Goal: Task Accomplishment & Management: Manage account settings

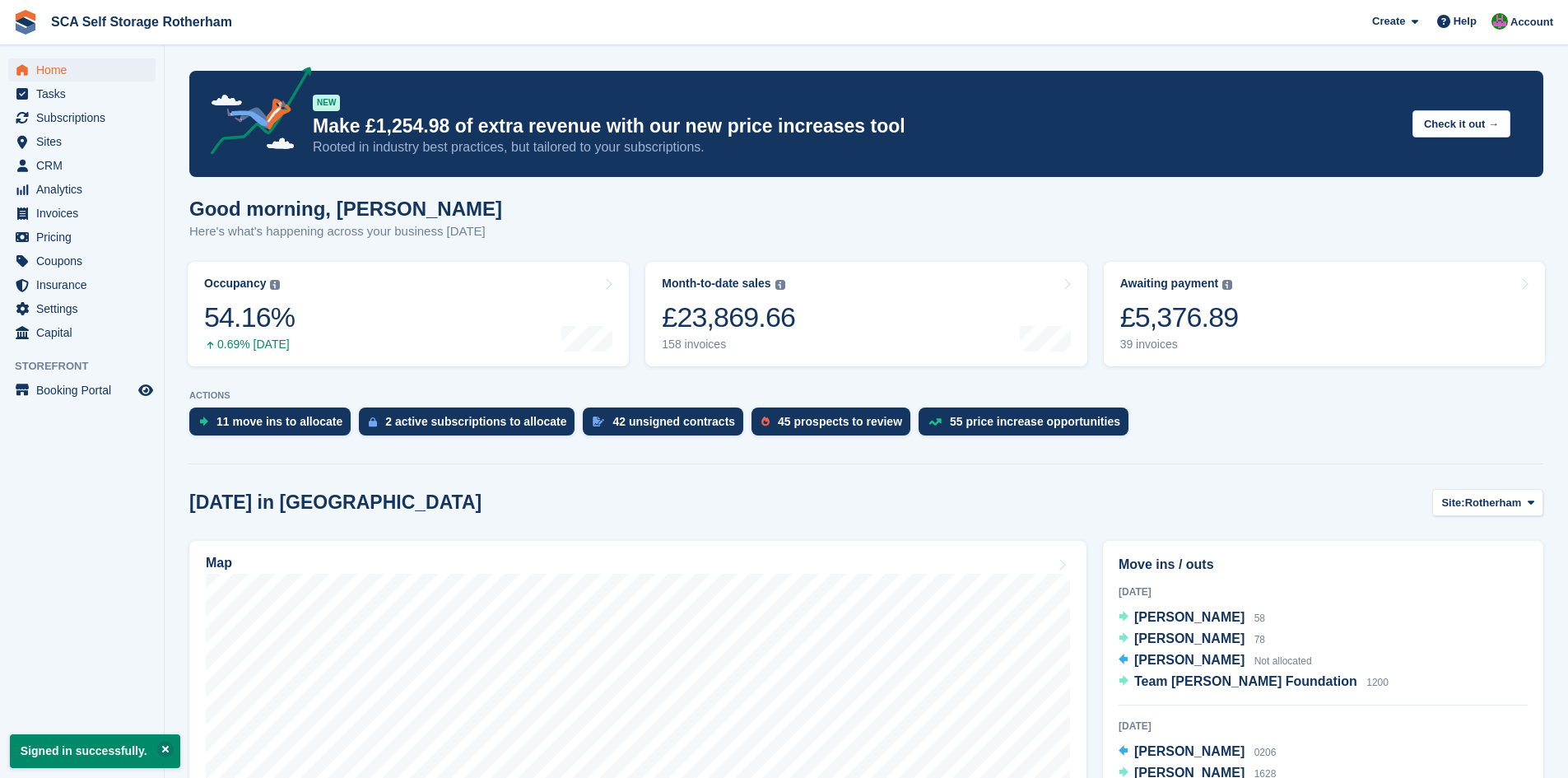
drag, startPoint x: 569, startPoint y: 236, endPoint x: 583, endPoint y: 230, distance: 15.2
click at [569, 236] on div "Good morning, Sarah Here's what's happening across your business today" at bounding box center [866, 229] width 1354 height 64
click at [649, 227] on div "Good morning, Sarah Here's what's happening across your business today" at bounding box center [866, 229] width 1354 height 64
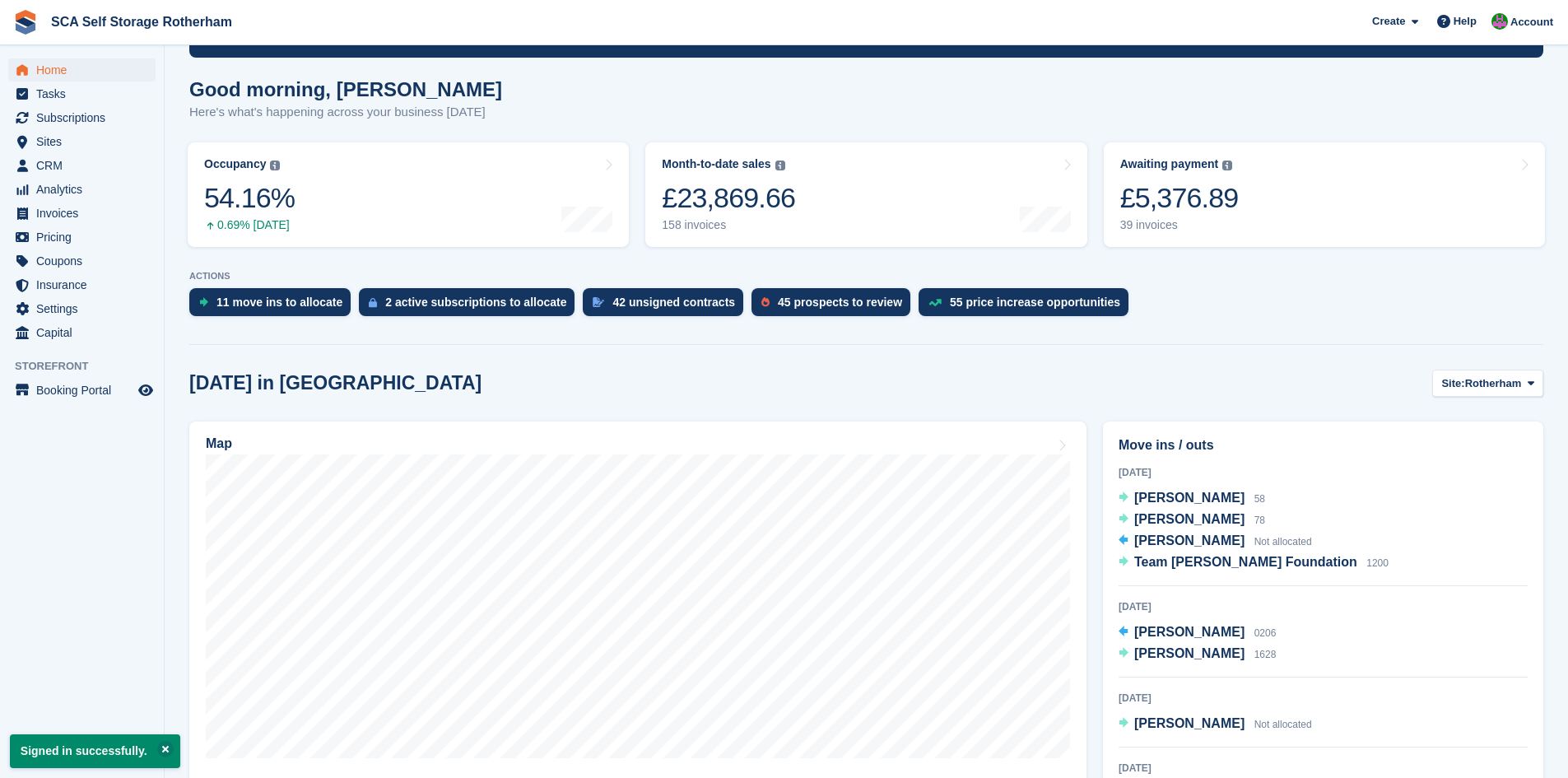
scroll to position [124, 0]
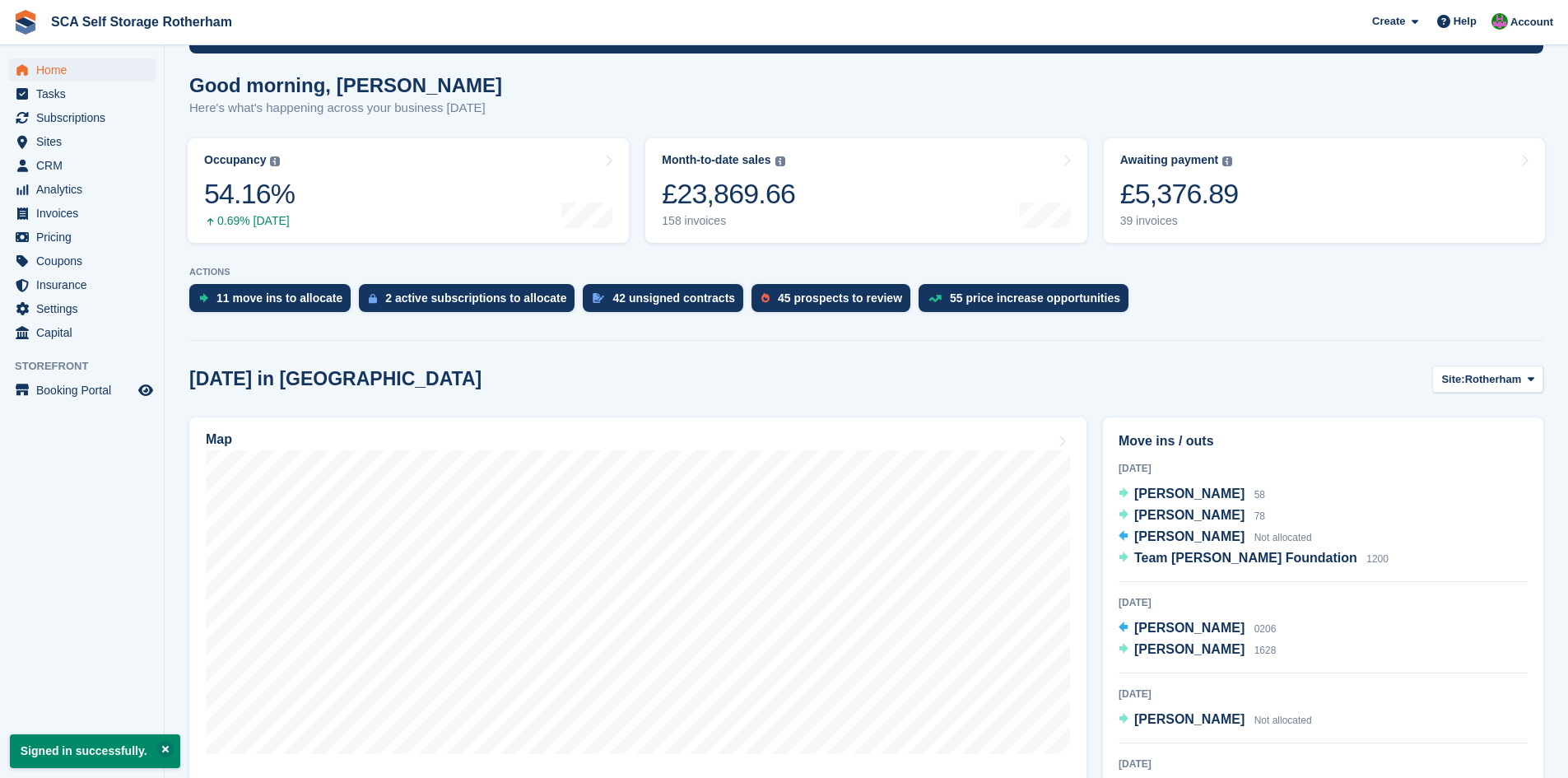
click at [933, 378] on div "Today in Rotherham Site: Rotherham Rotherham Door-to-Door Storage" at bounding box center [866, 379] width 1354 height 27
click at [1104, 378] on div "Today in Rotherham Site: Rotherham Rotherham Door-to-Door Storage" at bounding box center [866, 379] width 1354 height 27
click at [1182, 564] on span "Team Ted Foundation" at bounding box center [1245, 557] width 223 height 14
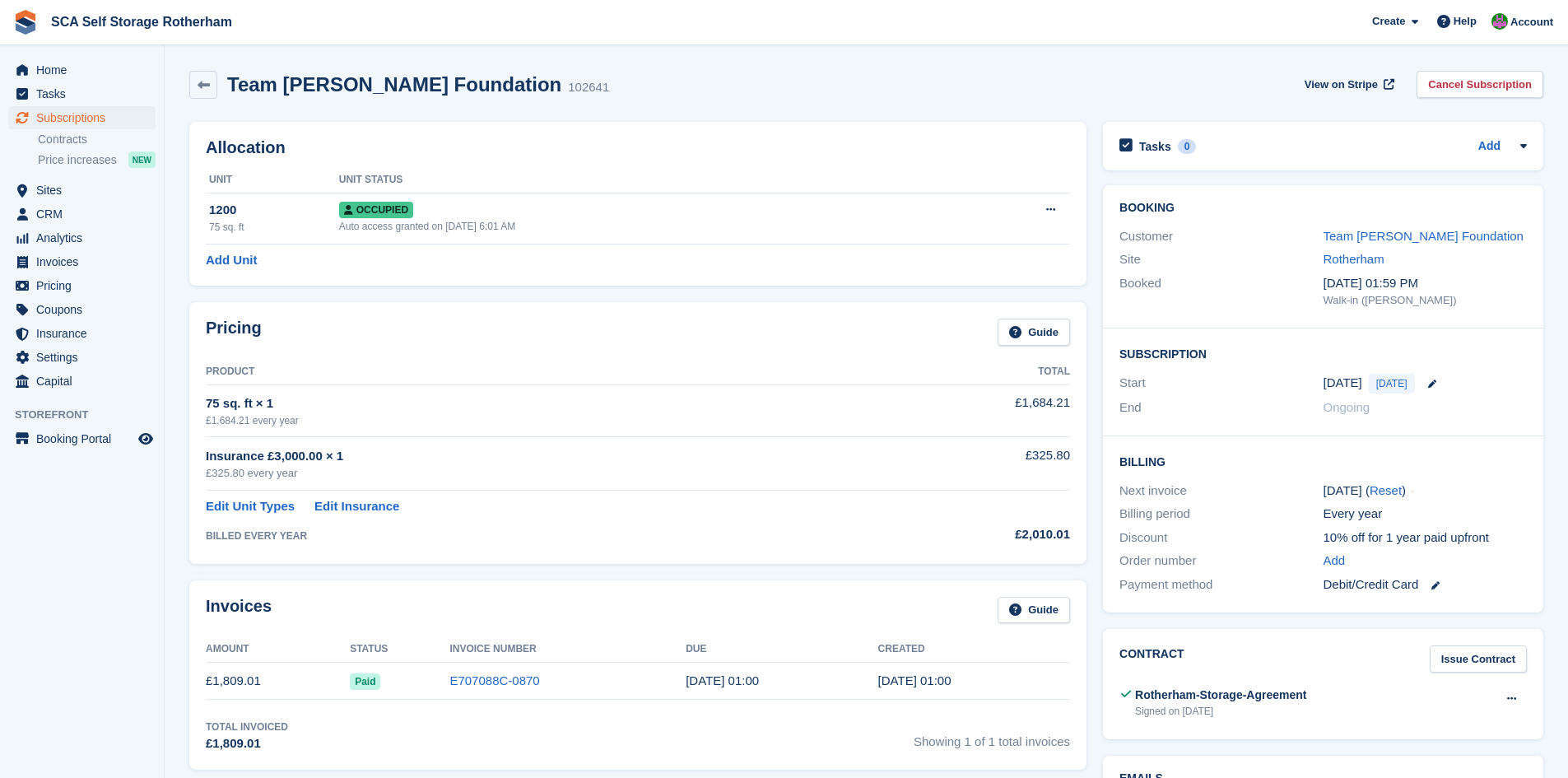
click at [1100, 368] on div "Booking Customer Team Ted Foundation Site Rotherham Booked 20 Aug, 01:59 PM Wal…" at bounding box center [1323, 399] width 457 height 444
click at [1099, 359] on div "Booking Customer Team Ted Foundation Site Rotherham Booked 20 Aug, 01:59 PM Wal…" at bounding box center [1323, 399] width 457 height 444
click at [1096, 383] on div "Booking Customer Team Ted Foundation Site Rotherham Booked 20 Aug, 01:59 PM Wal…" at bounding box center [1323, 399] width 457 height 444
click at [87, 123] on span "Subscriptions" at bounding box center [85, 117] width 99 height 23
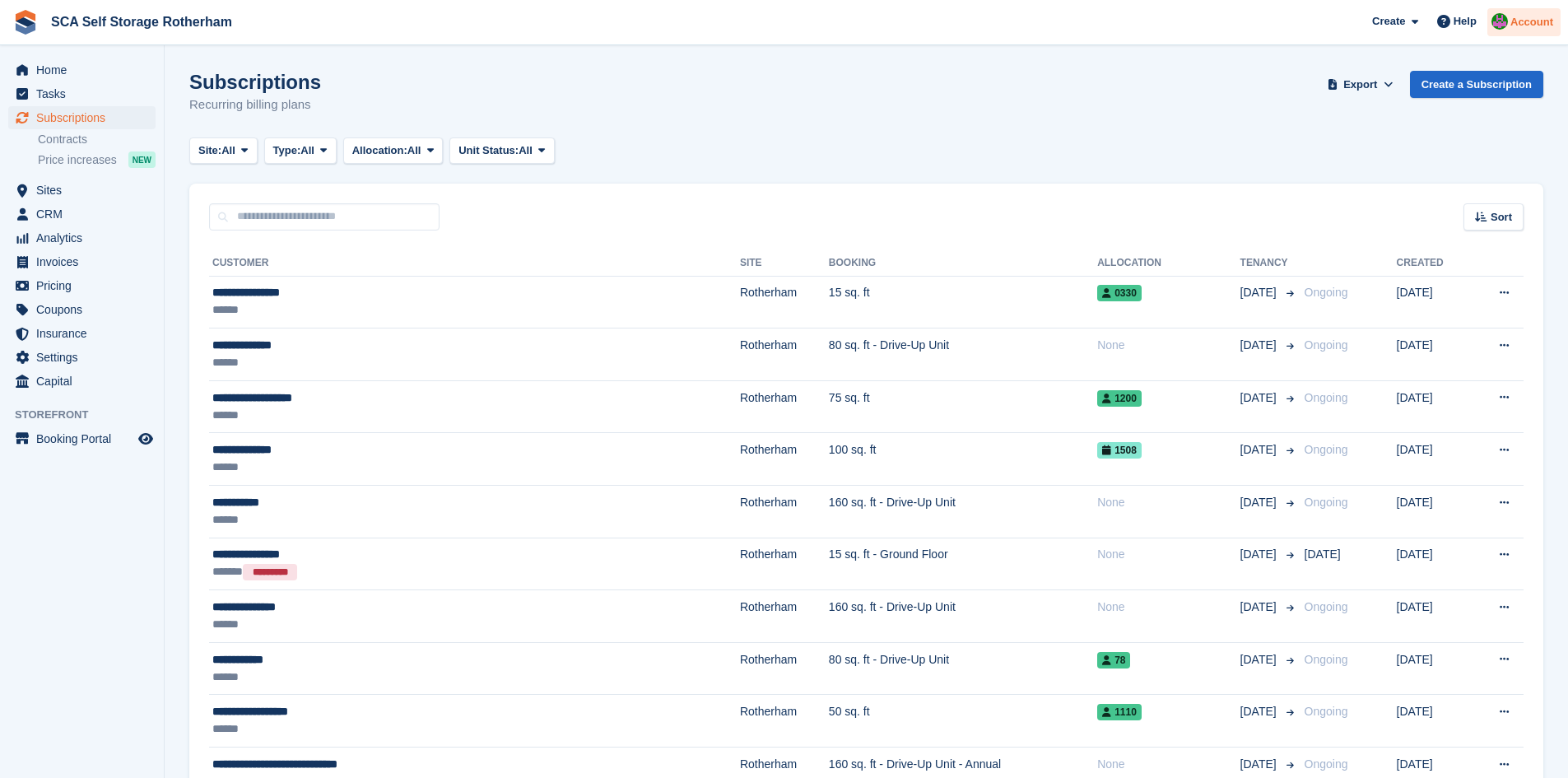
click at [1525, 35] on div "Account" at bounding box center [1523, 23] width 74 height 29
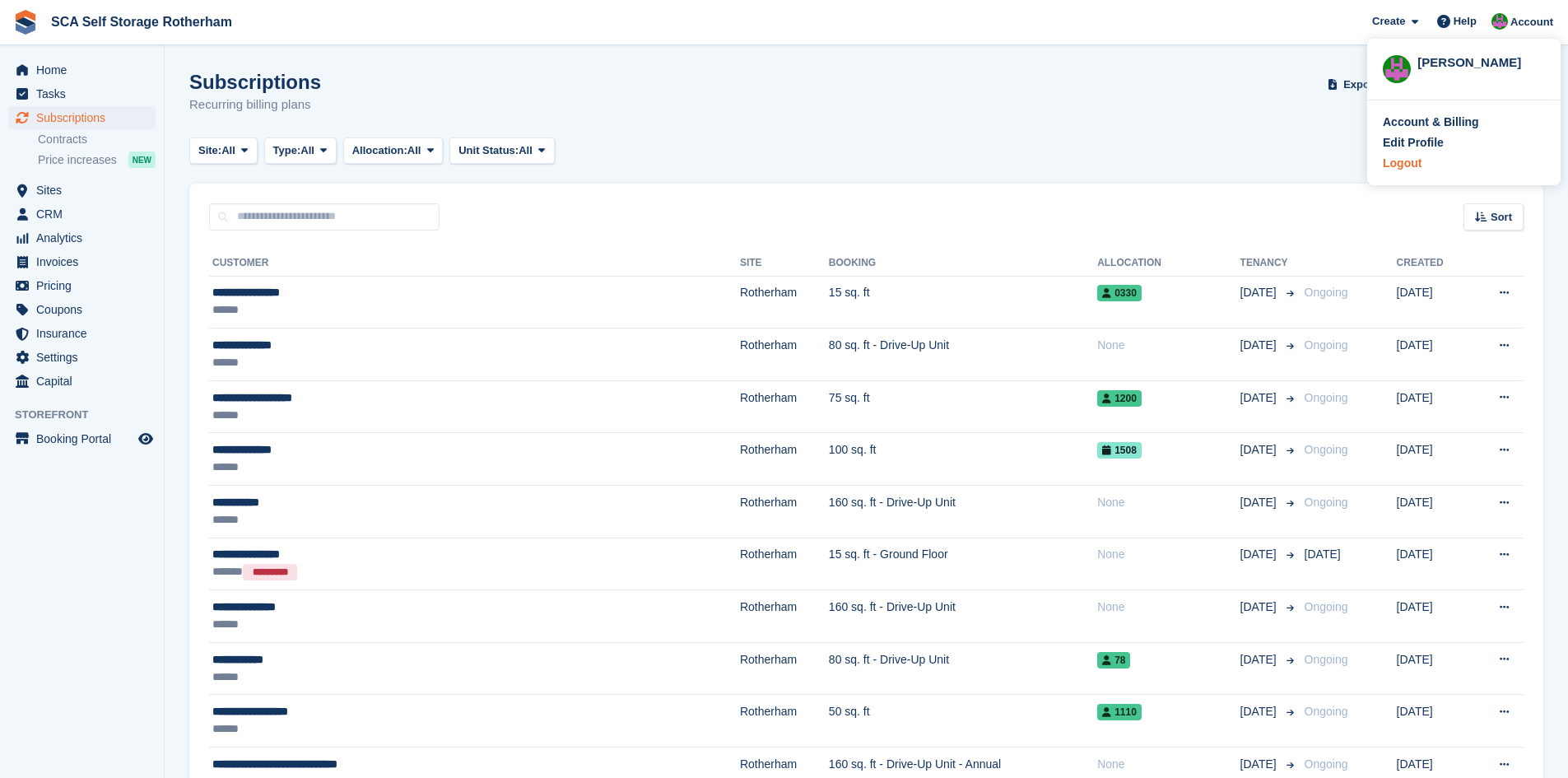
click at [1406, 165] on div "Logout" at bounding box center [1402, 163] width 39 height 17
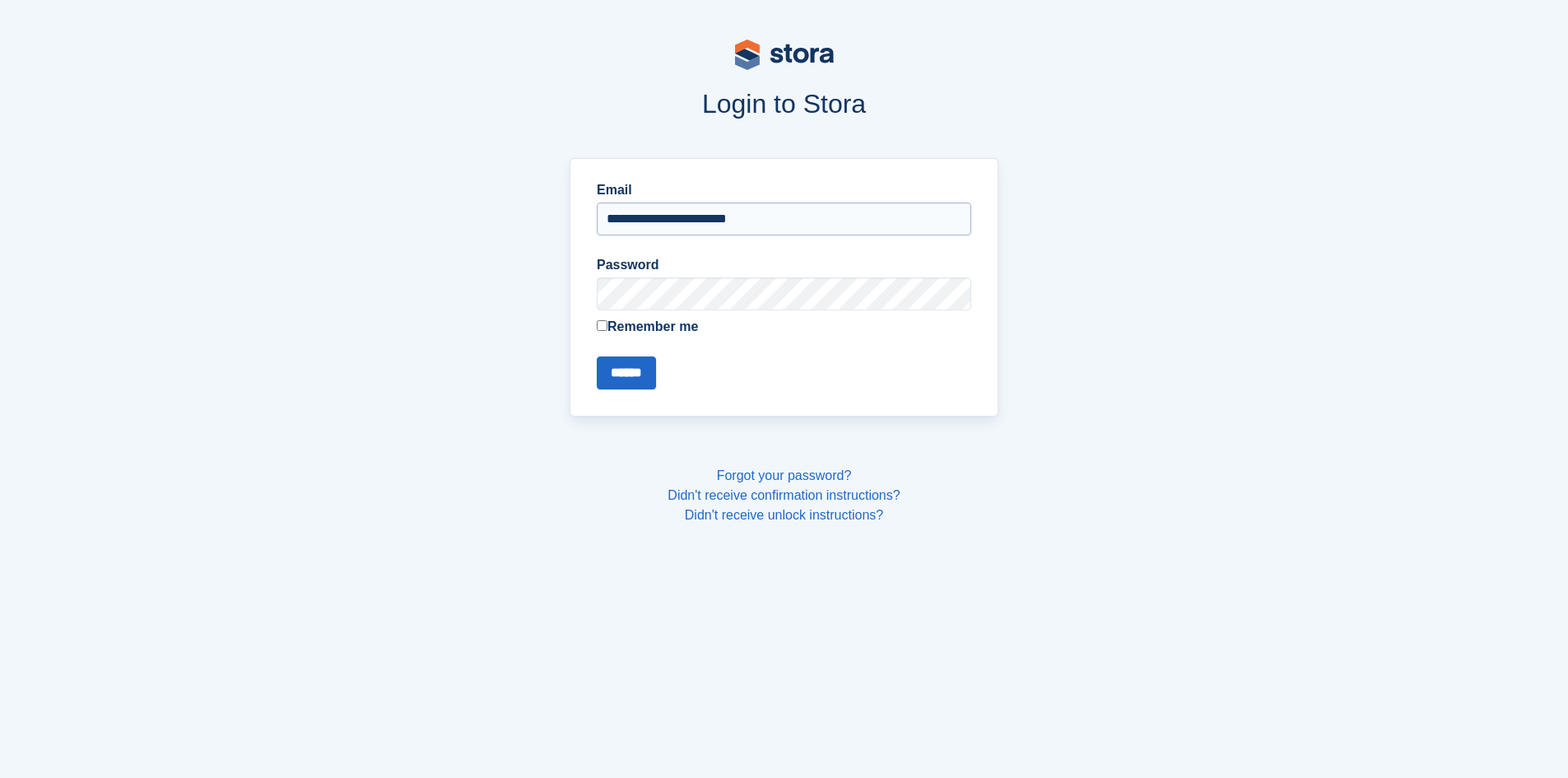
click at [689, 203] on input "**********" at bounding box center [784, 219] width 375 height 33
type input "**********"
click at [640, 369] on input "******" at bounding box center [626, 373] width 59 height 33
